Goal: Transaction & Acquisition: Purchase product/service

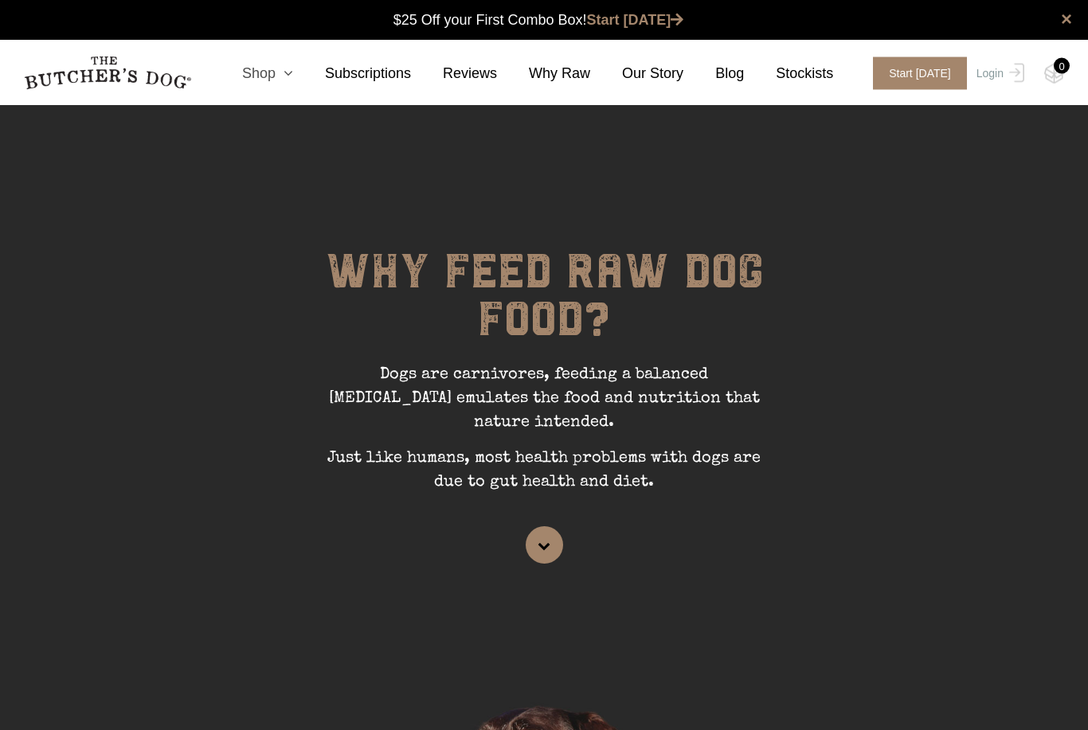
click at [275, 72] on link "Shop" at bounding box center [251, 74] width 83 height 22
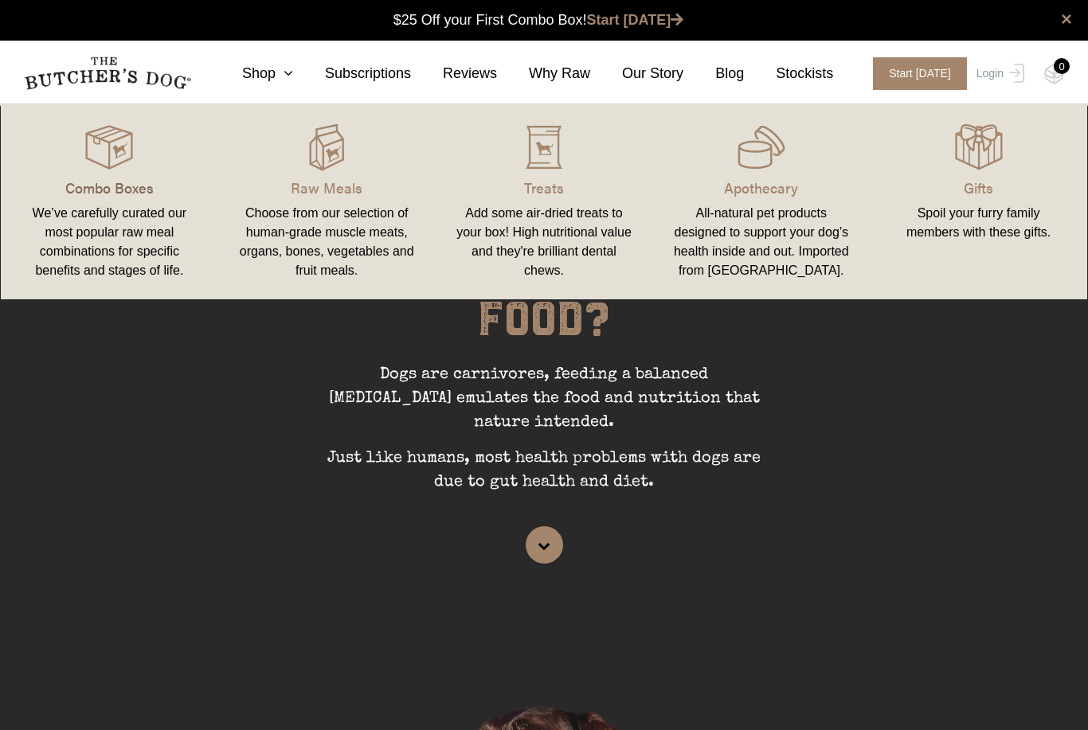
click at [142, 192] on p "Combo Boxes" at bounding box center [109, 188] width 179 height 22
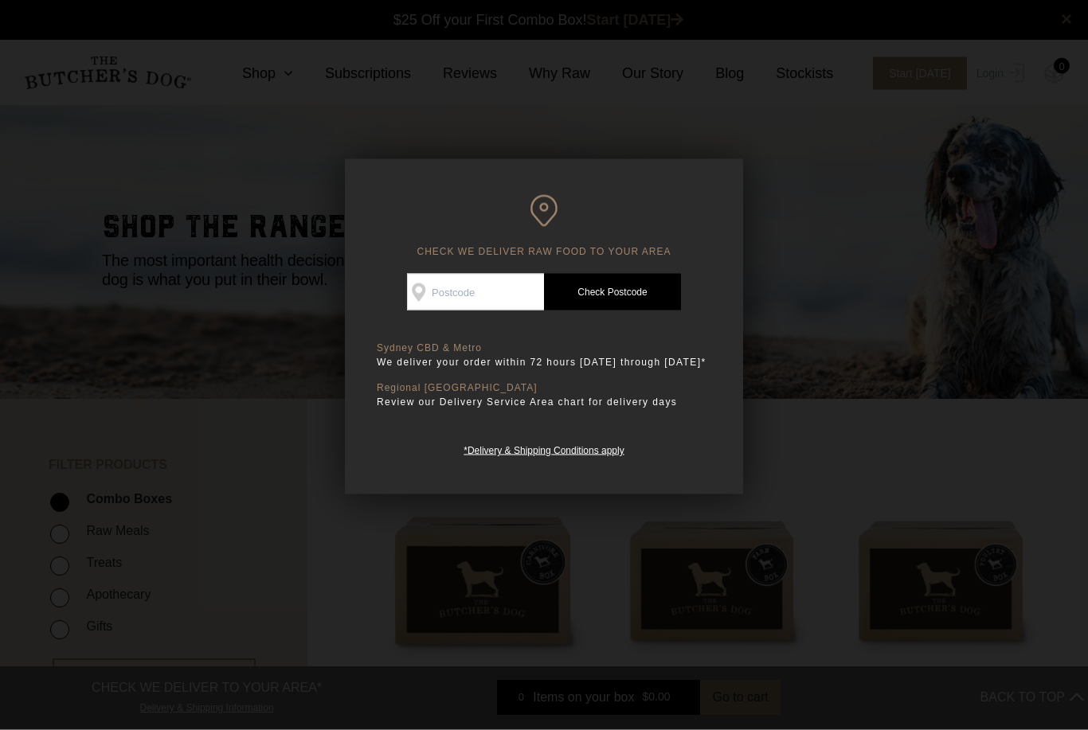
scroll to position [1, 0]
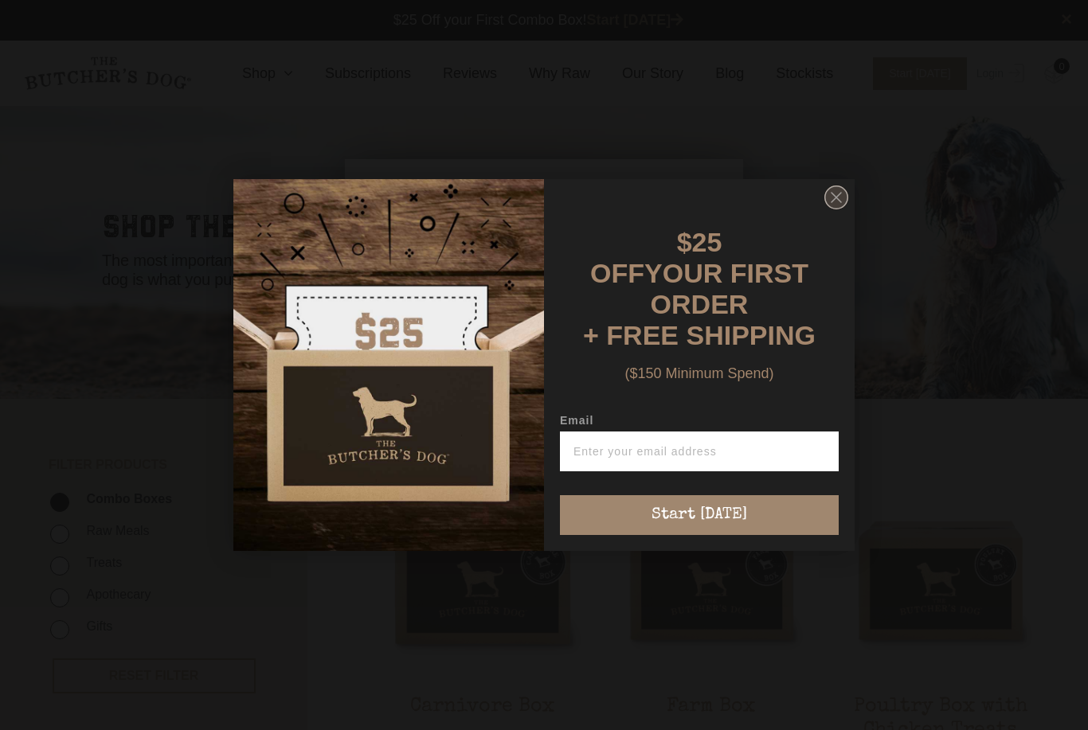
click at [838, 209] on circle "Close dialog" at bounding box center [836, 197] width 23 height 23
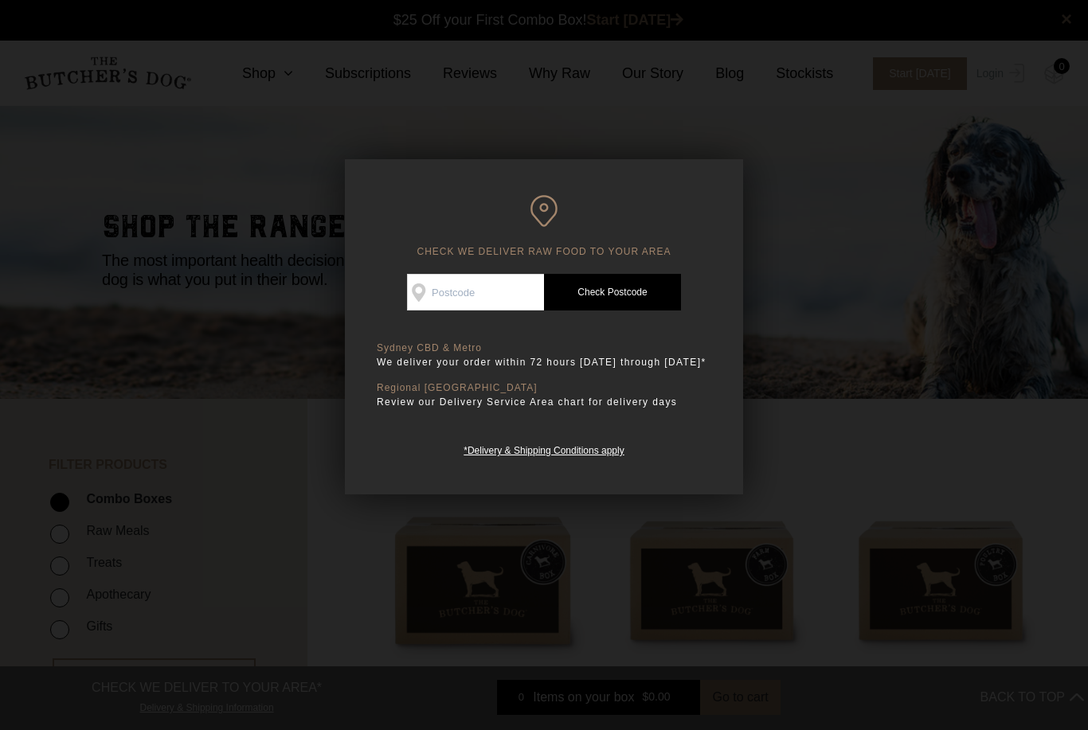
click at [815, 187] on div at bounding box center [544, 365] width 1088 height 730
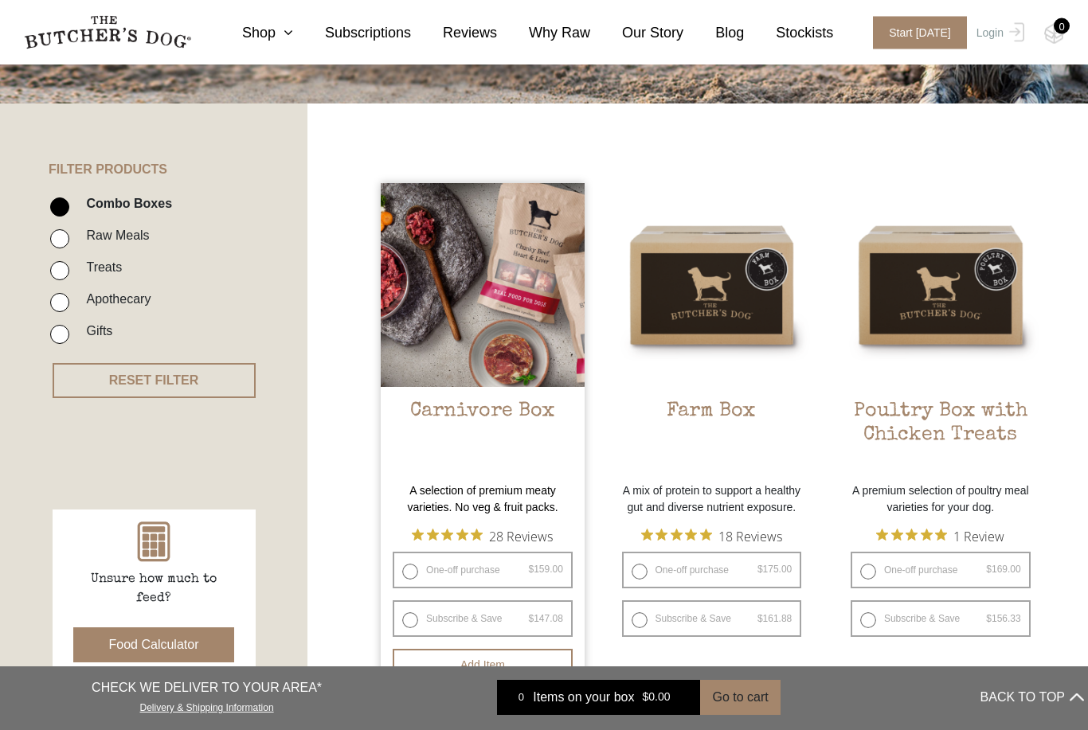
scroll to position [384, 0]
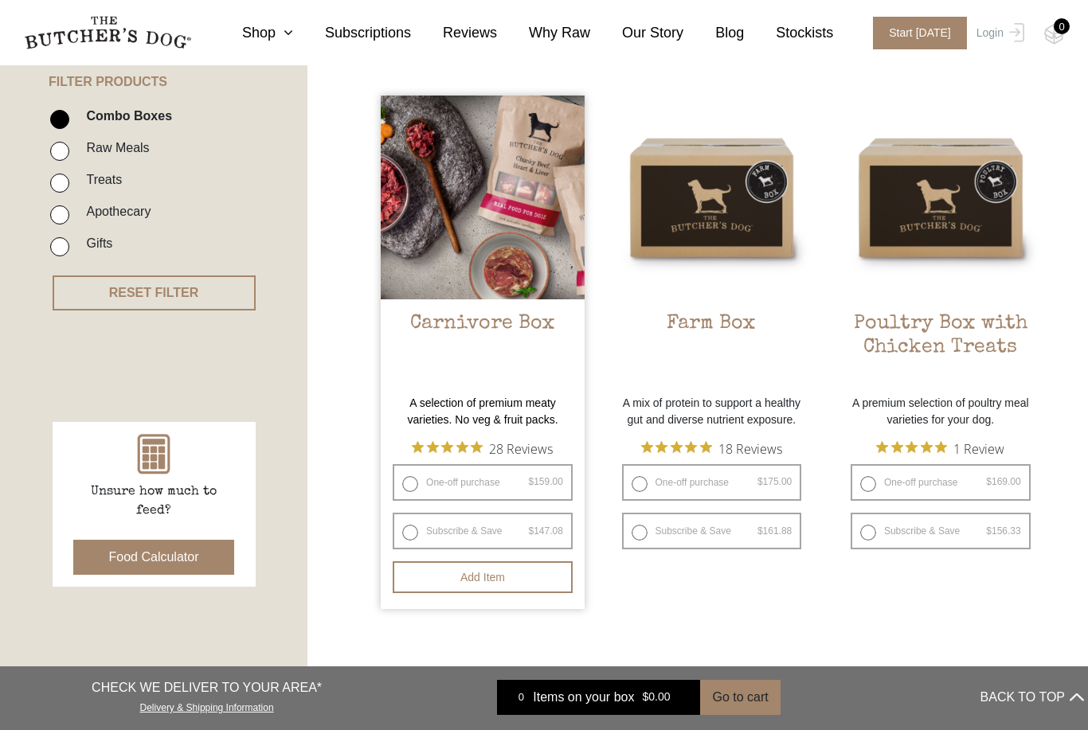
click at [483, 303] on link "Carnivore Box $ 159.00 — or subscribe and save 7.5%" at bounding box center [483, 241] width 204 height 291
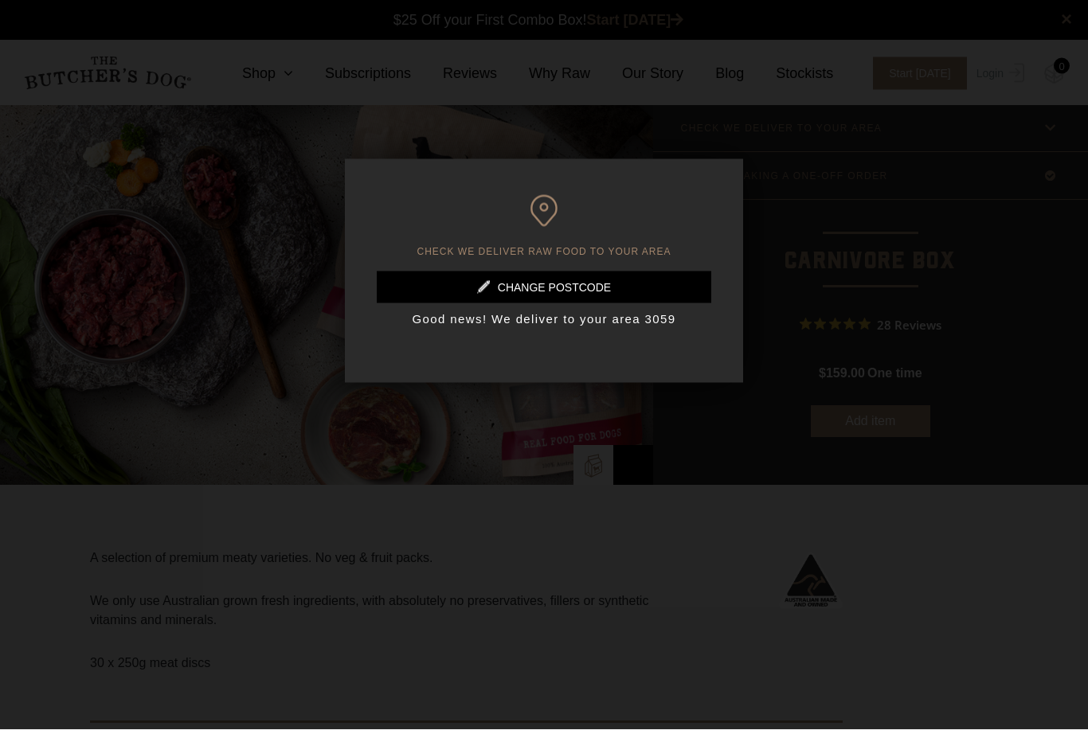
click at [838, 222] on div at bounding box center [544, 365] width 1088 height 730
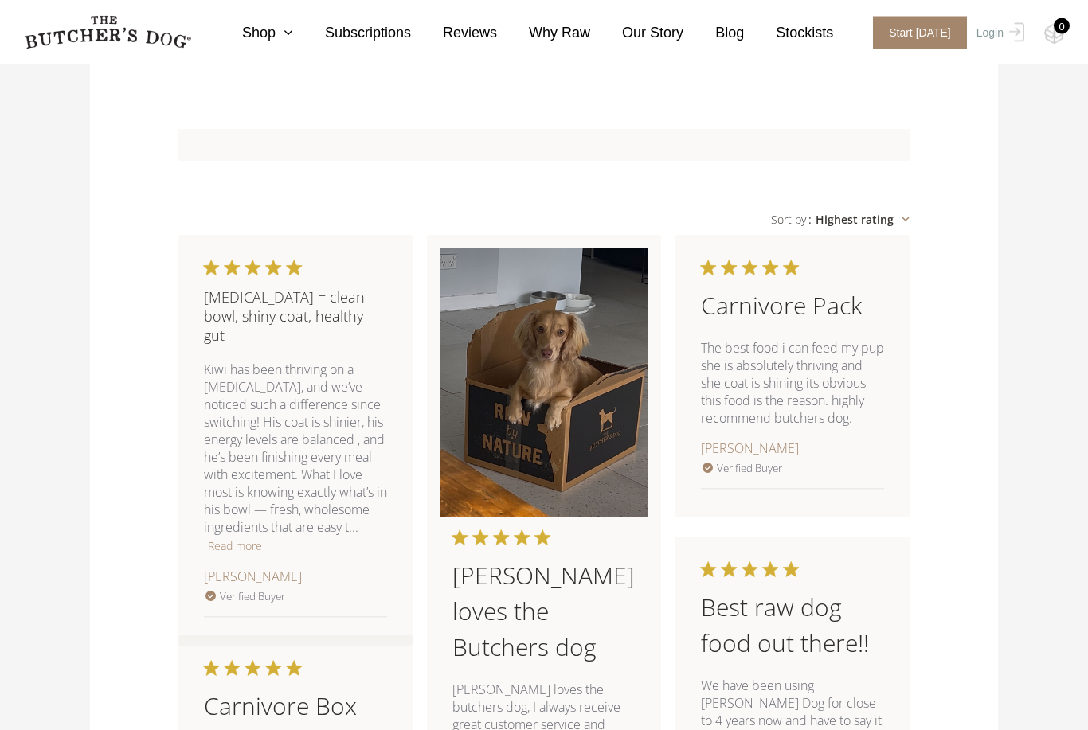
scroll to position [991, 0]
